Goal: Book appointment/travel/reservation

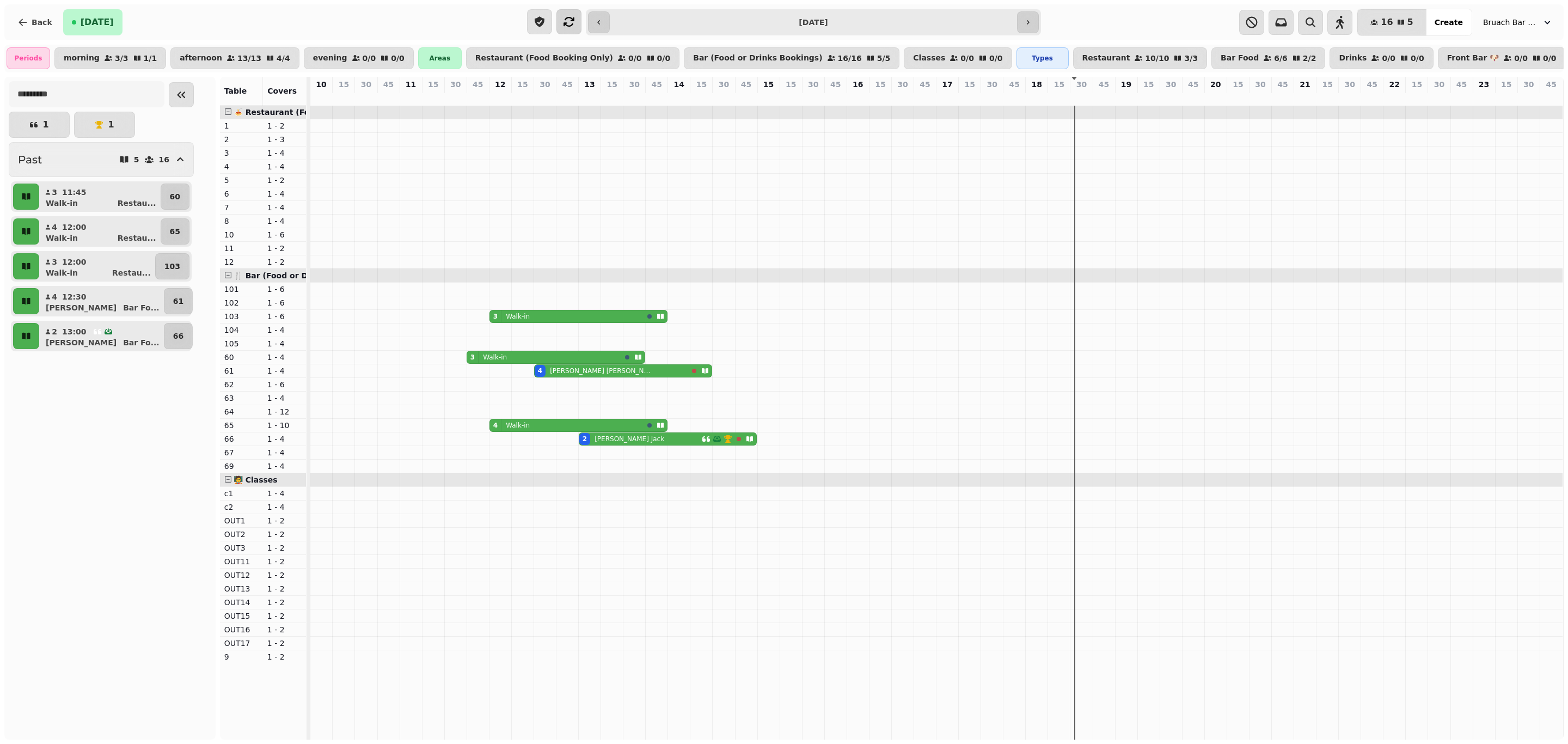
click at [567, 18] on icon "button" at bounding box center [569, 22] width 11 height 10
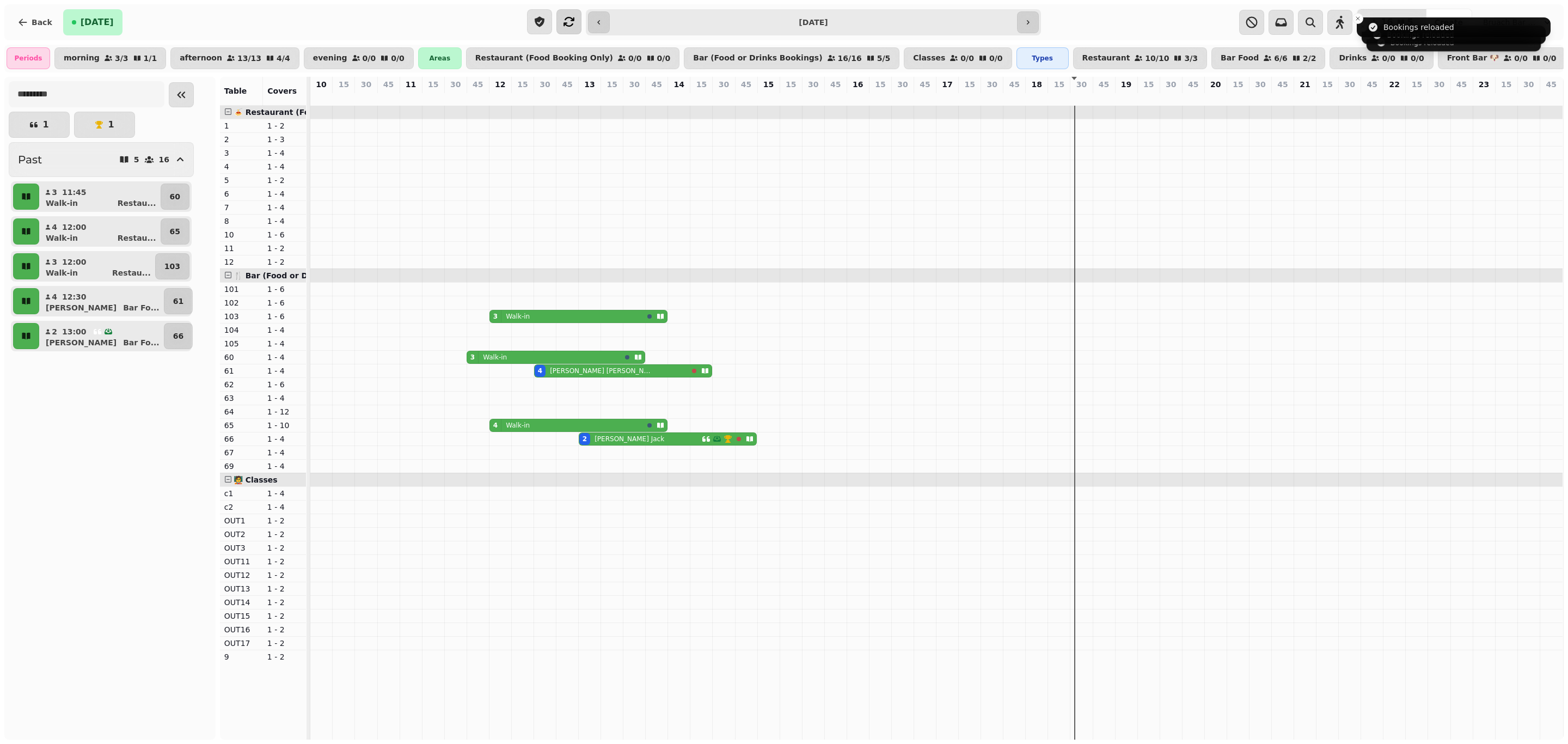
click at [567, 18] on icon "button" at bounding box center [569, 22] width 11 height 10
click at [866, 23] on input "**********" at bounding box center [813, 22] width 403 height 18
type input "**********"
